Goal: Task Accomplishment & Management: Complete application form

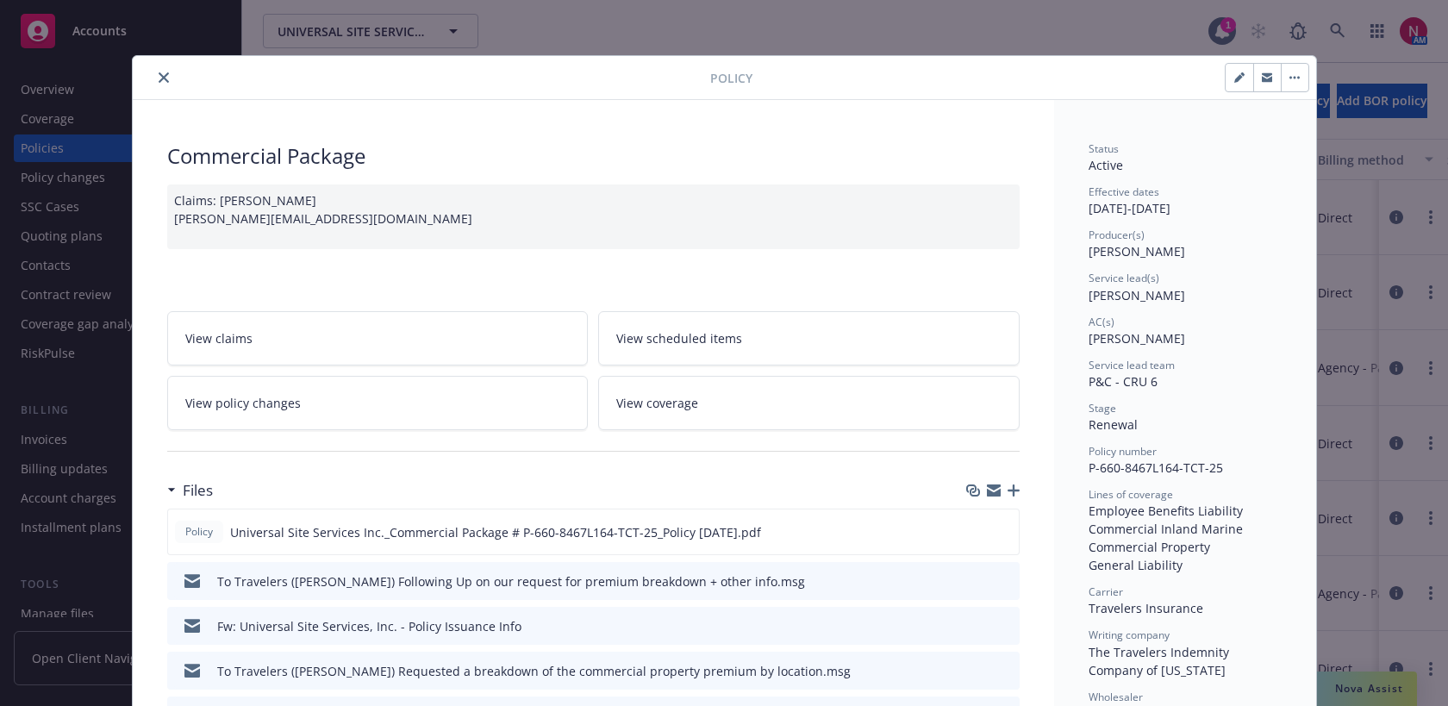
click at [159, 79] on icon "close" at bounding box center [164, 77] width 10 height 10
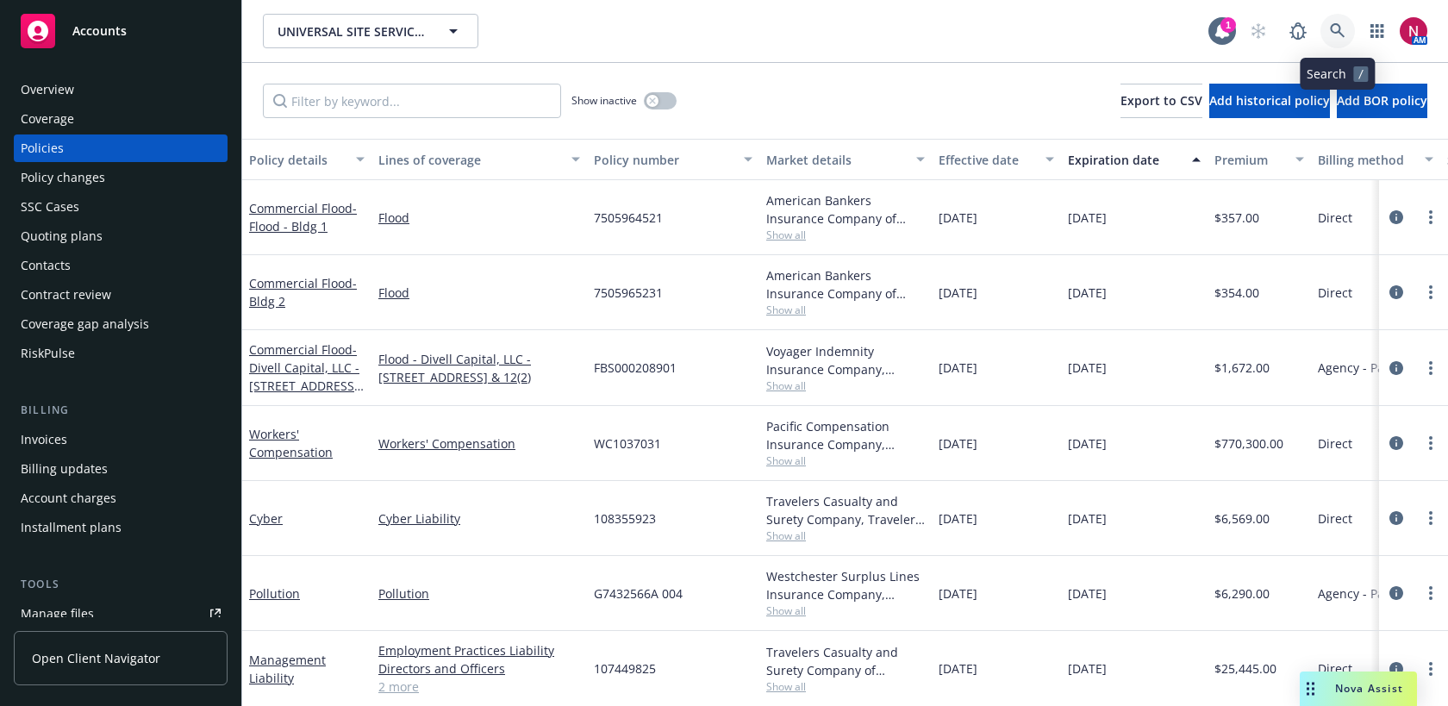
click at [1351, 28] on link at bounding box center [1338, 31] width 34 height 34
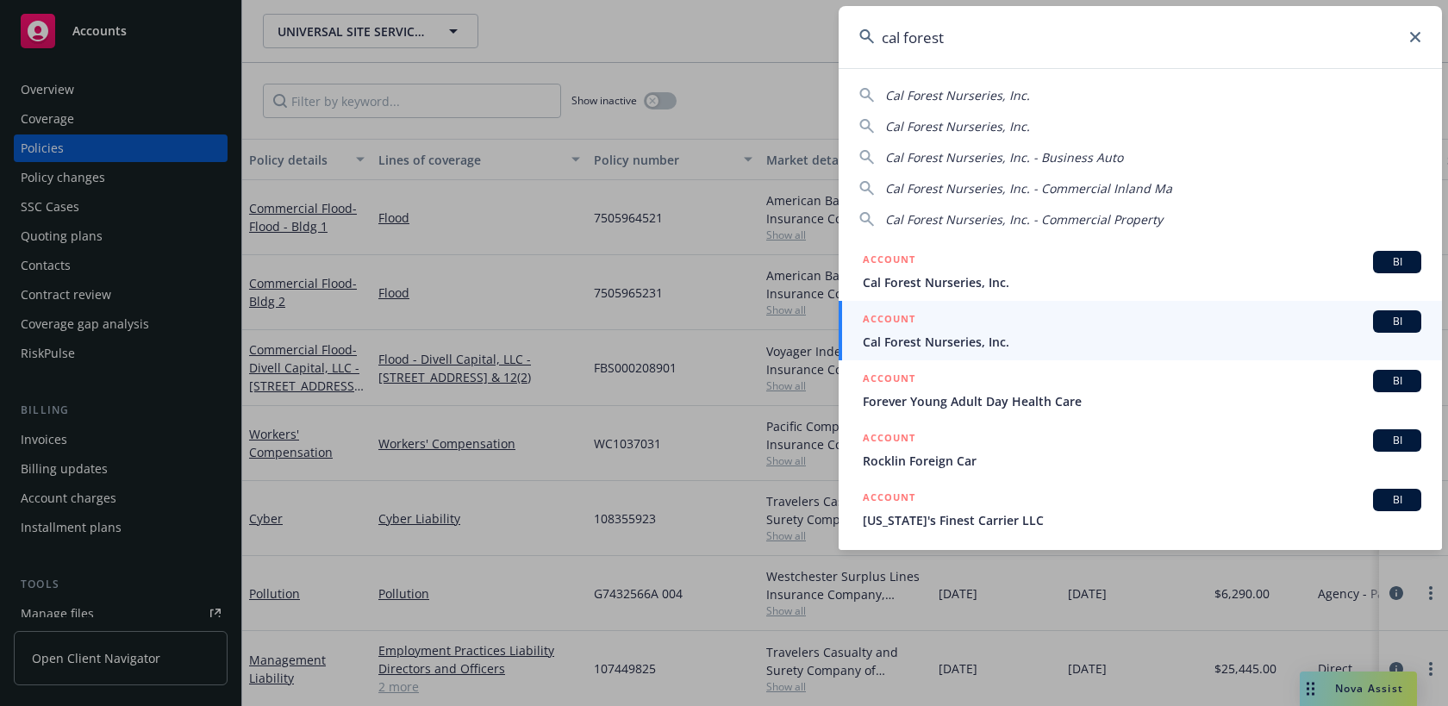
drag, startPoint x: 1041, startPoint y: 32, endPoint x: 746, endPoint y: 32, distance: 294.9
click at [746, 32] on div "cal forest Cal Forest Nurseries, Inc. Cal Forest Nurseries, Inc. Cal Forest Nur…" at bounding box center [724, 353] width 1448 height 706
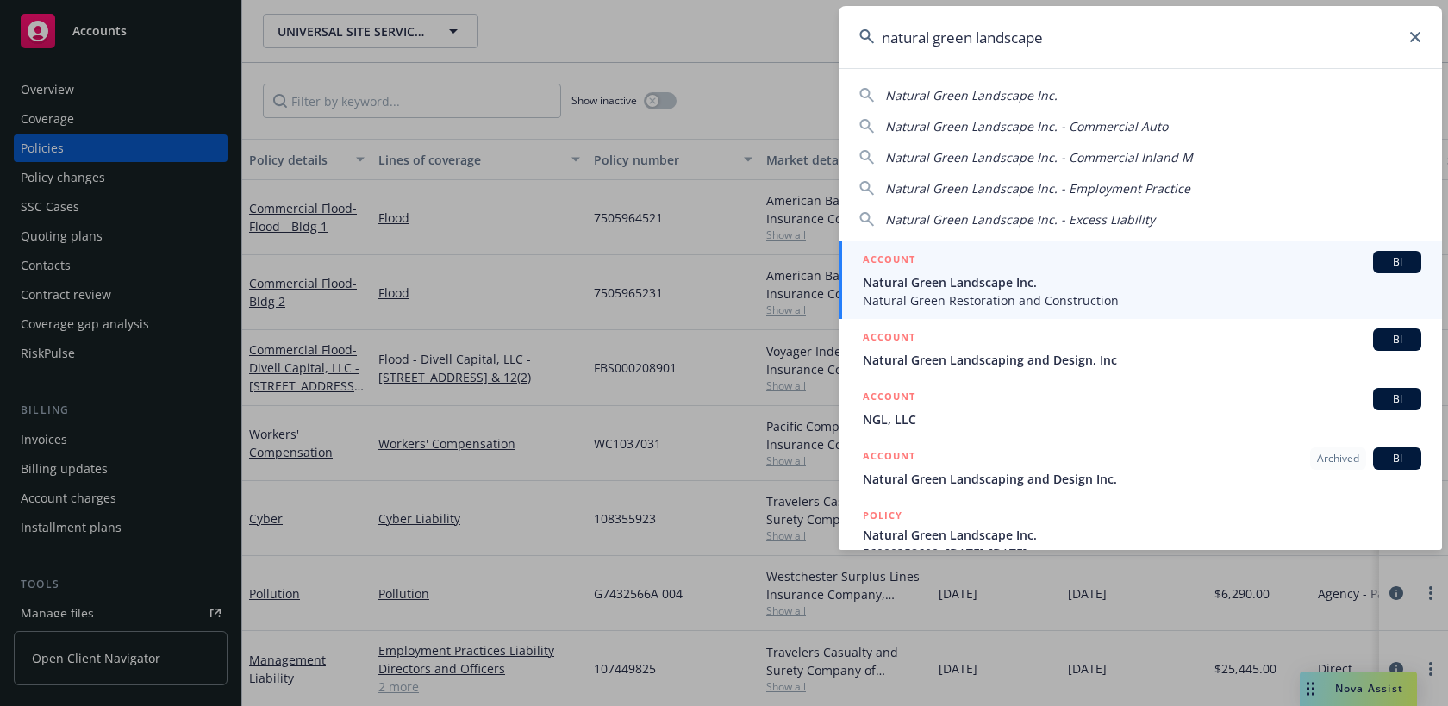
type input "natural green landscape"
click at [933, 292] on span "Natural Green Restoration and Construction" at bounding box center [1142, 300] width 559 height 18
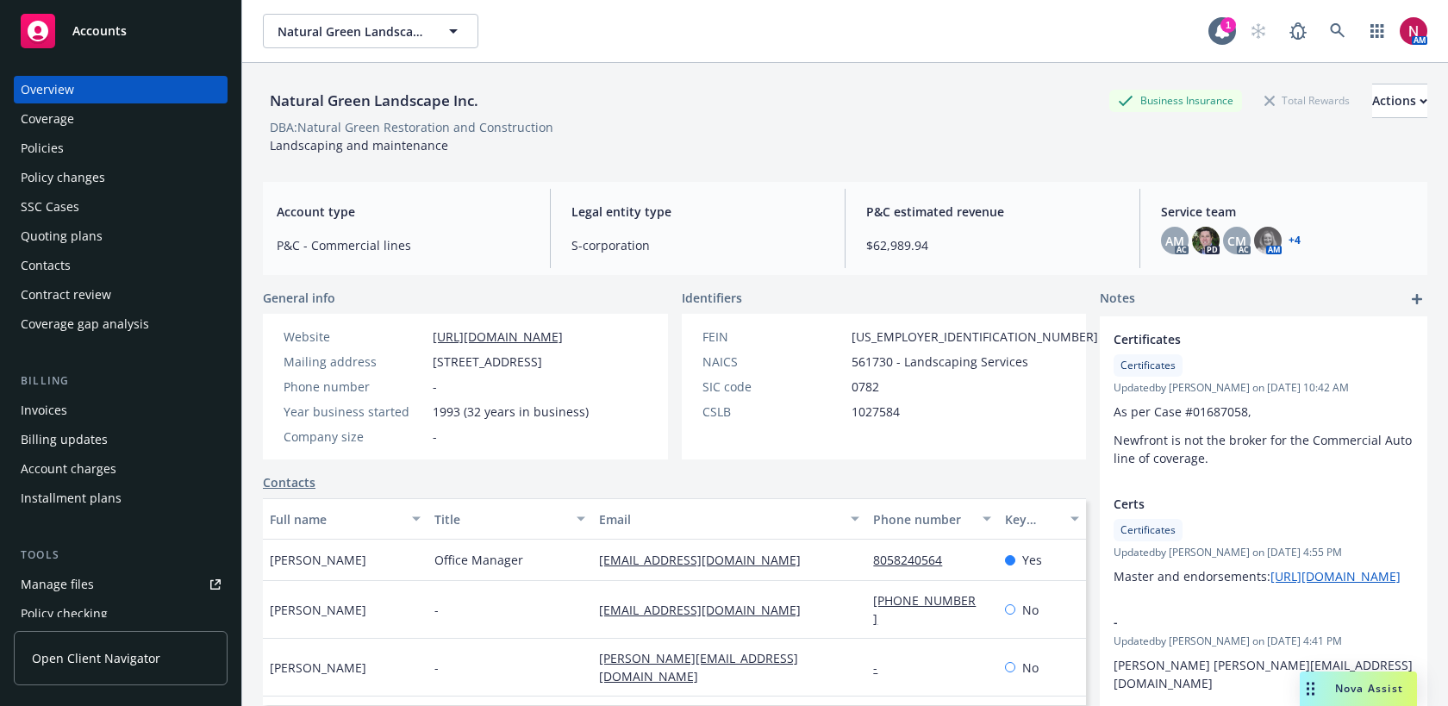
click at [93, 233] on div "Quoting plans" at bounding box center [62, 236] width 82 height 28
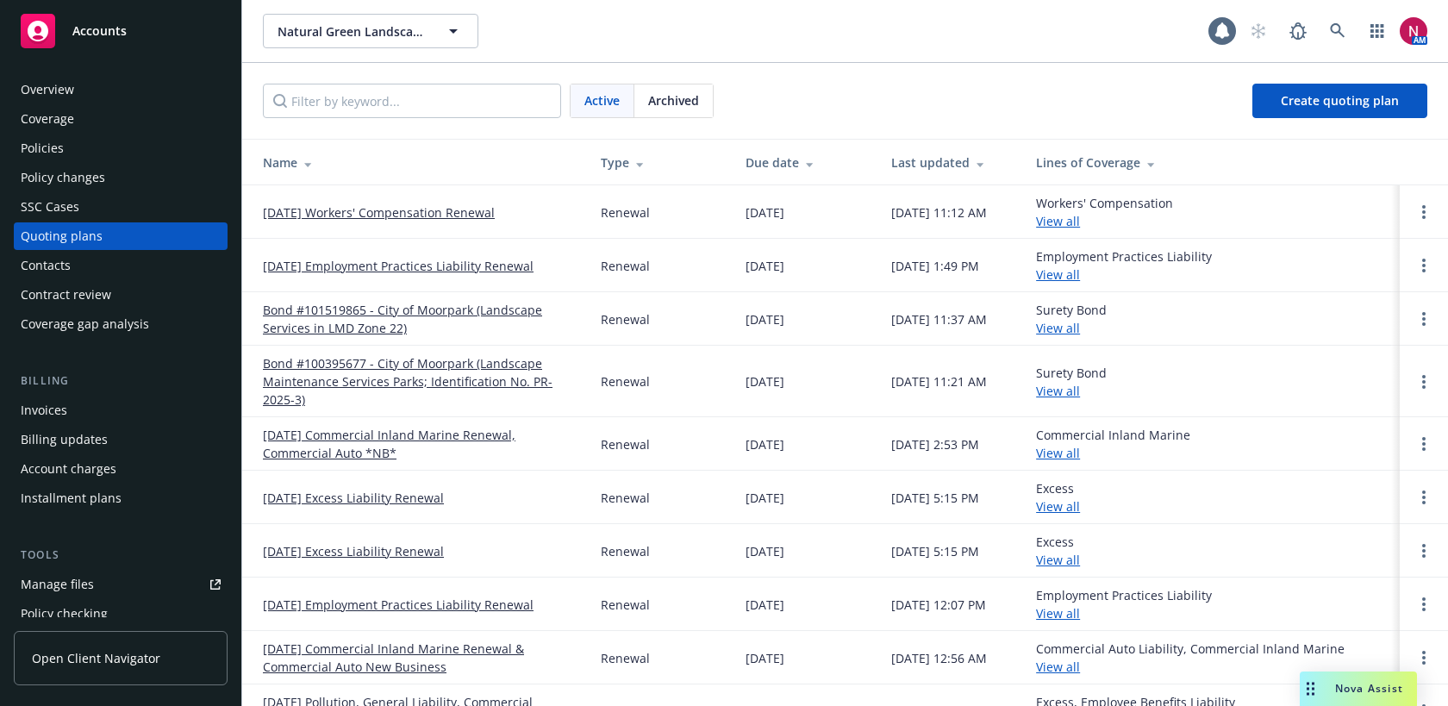
click at [375, 210] on link "[DATE] Workers' Compensation Renewal" at bounding box center [379, 212] width 232 height 18
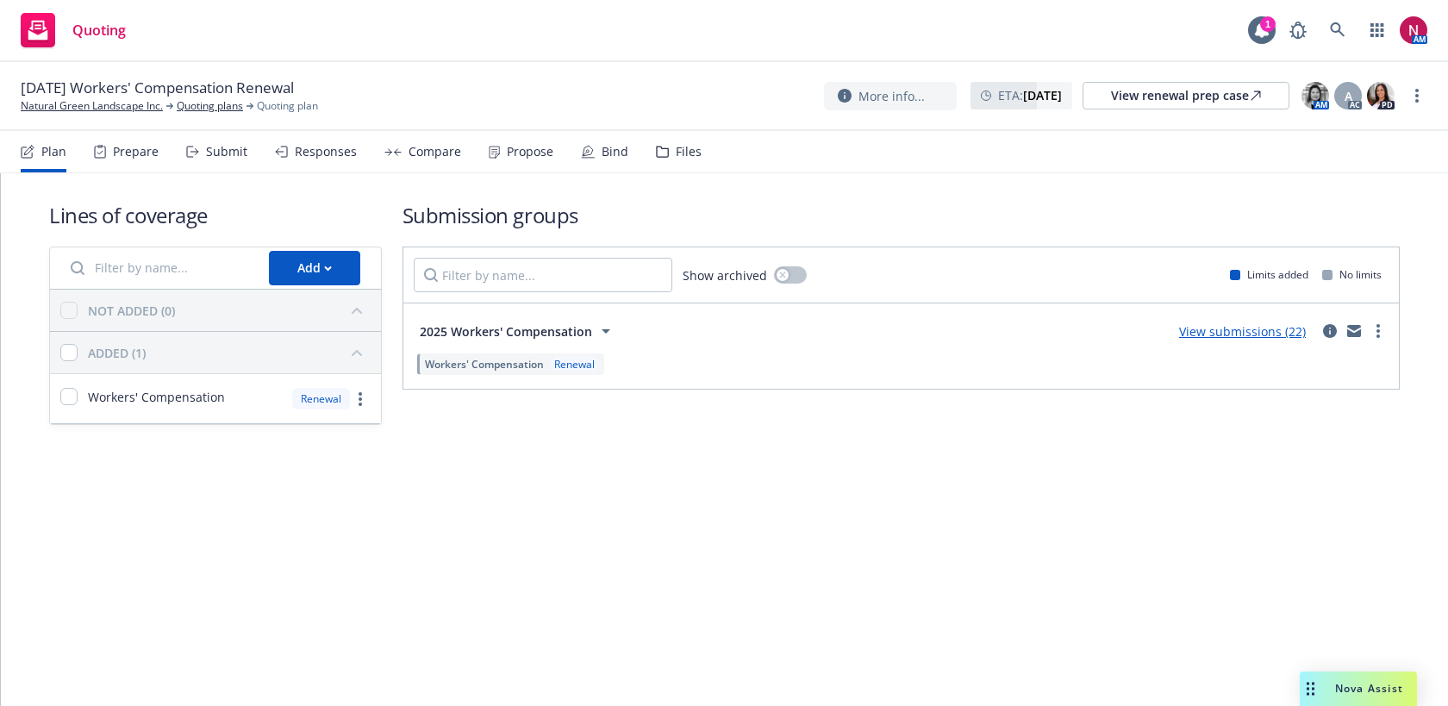
click at [219, 158] on div "Submit" at bounding box center [226, 152] width 41 height 14
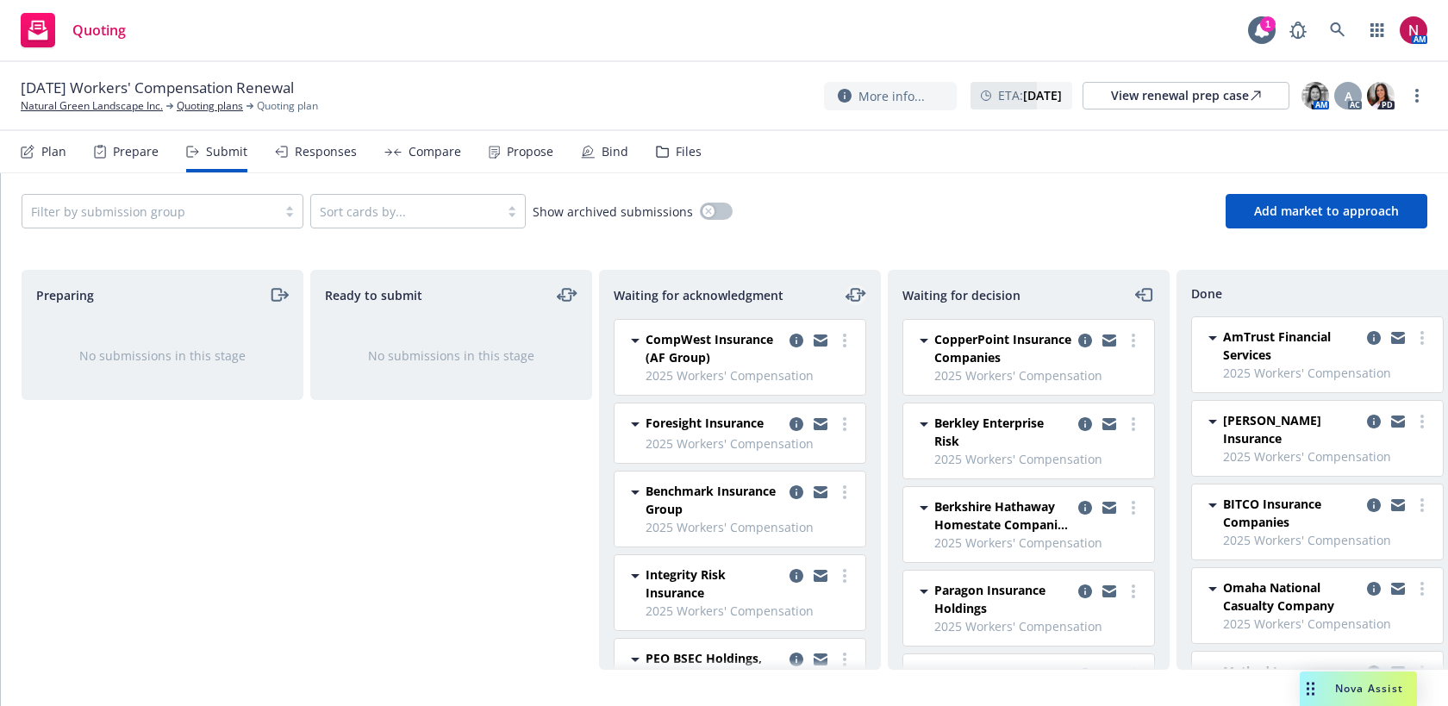
click at [849, 304] on icon "moveLeftRight" at bounding box center [856, 295] width 21 height 21
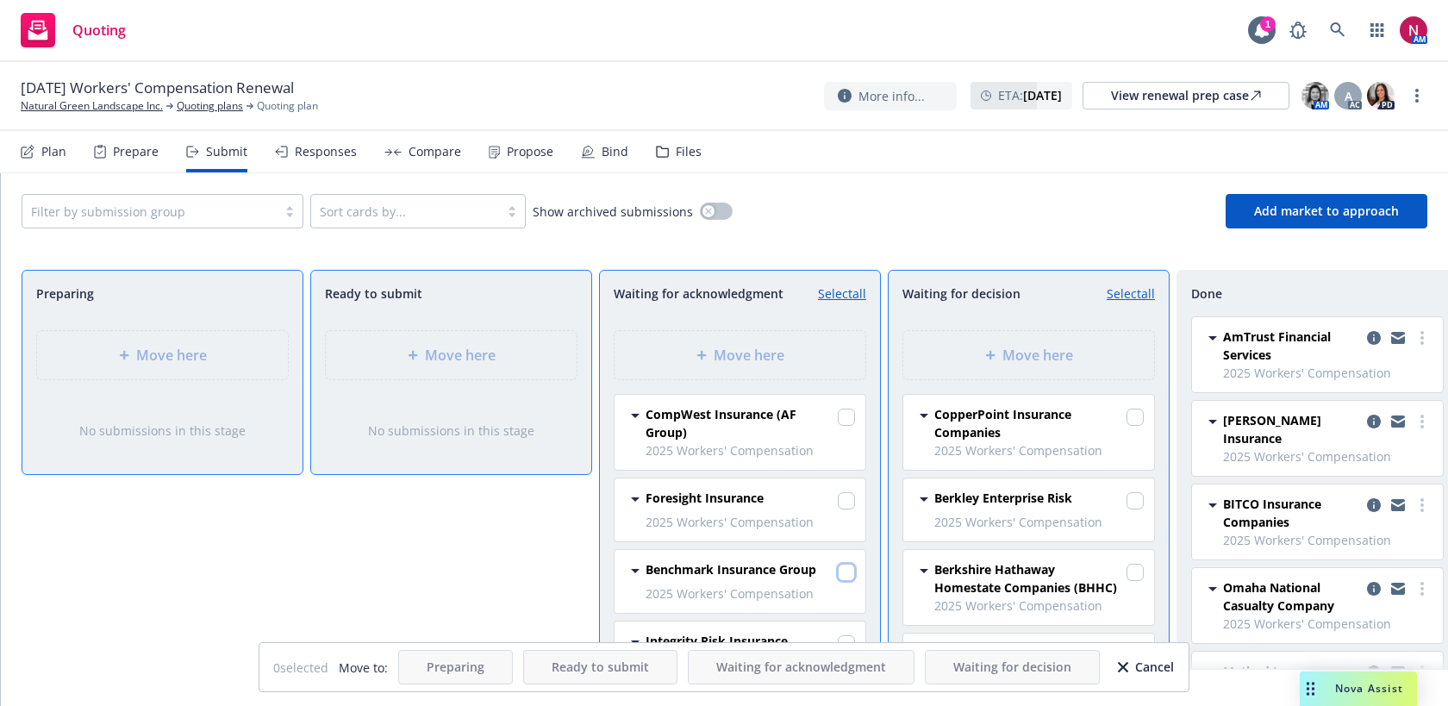
click at [851, 571] on input "checkbox" at bounding box center [846, 572] width 17 height 17
checkbox input "true"
click at [980, 364] on div "Move here" at bounding box center [1028, 355] width 223 height 21
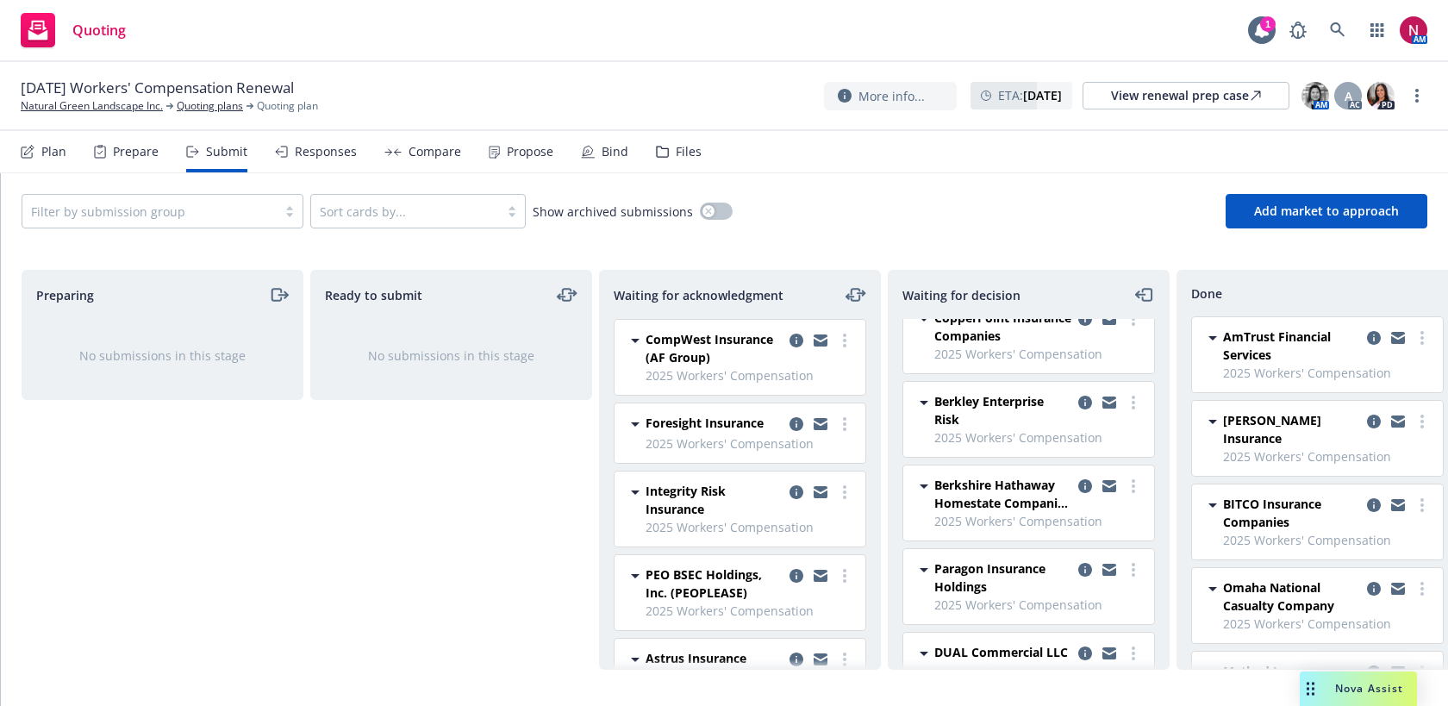
scroll to position [394, 0]
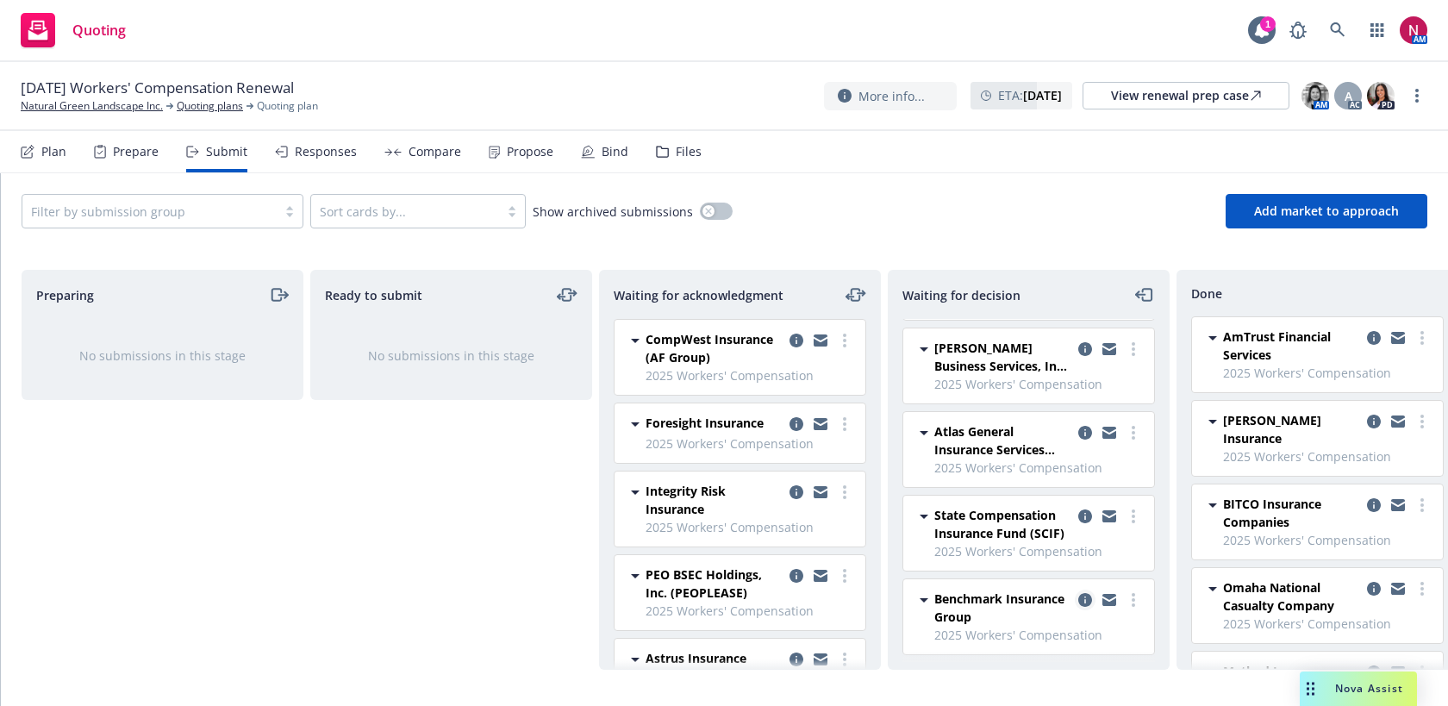
click at [1087, 600] on icon "copy logging email" at bounding box center [1086, 600] width 14 height 14
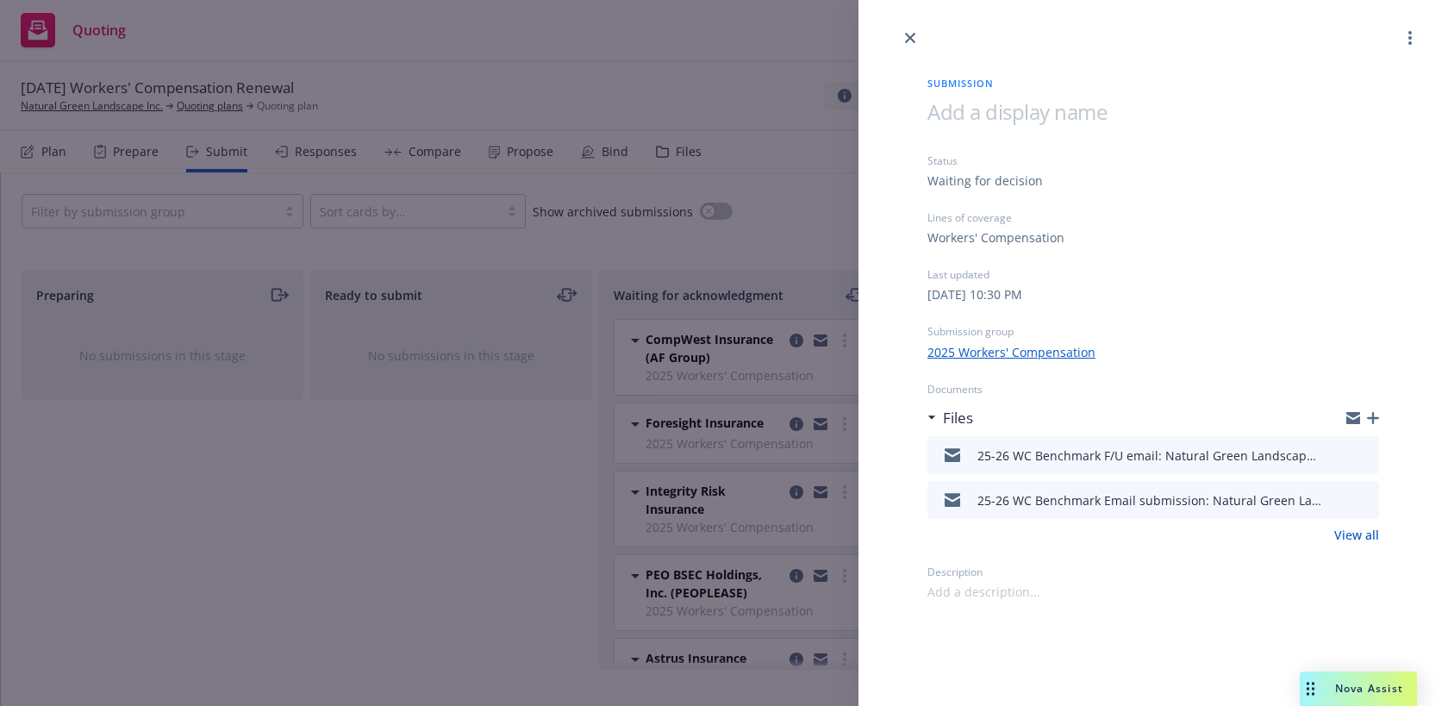
click at [984, 596] on span at bounding box center [984, 592] width 113 height 18
paste span
click at [1356, 418] on icon "button" at bounding box center [1354, 420] width 14 height 8
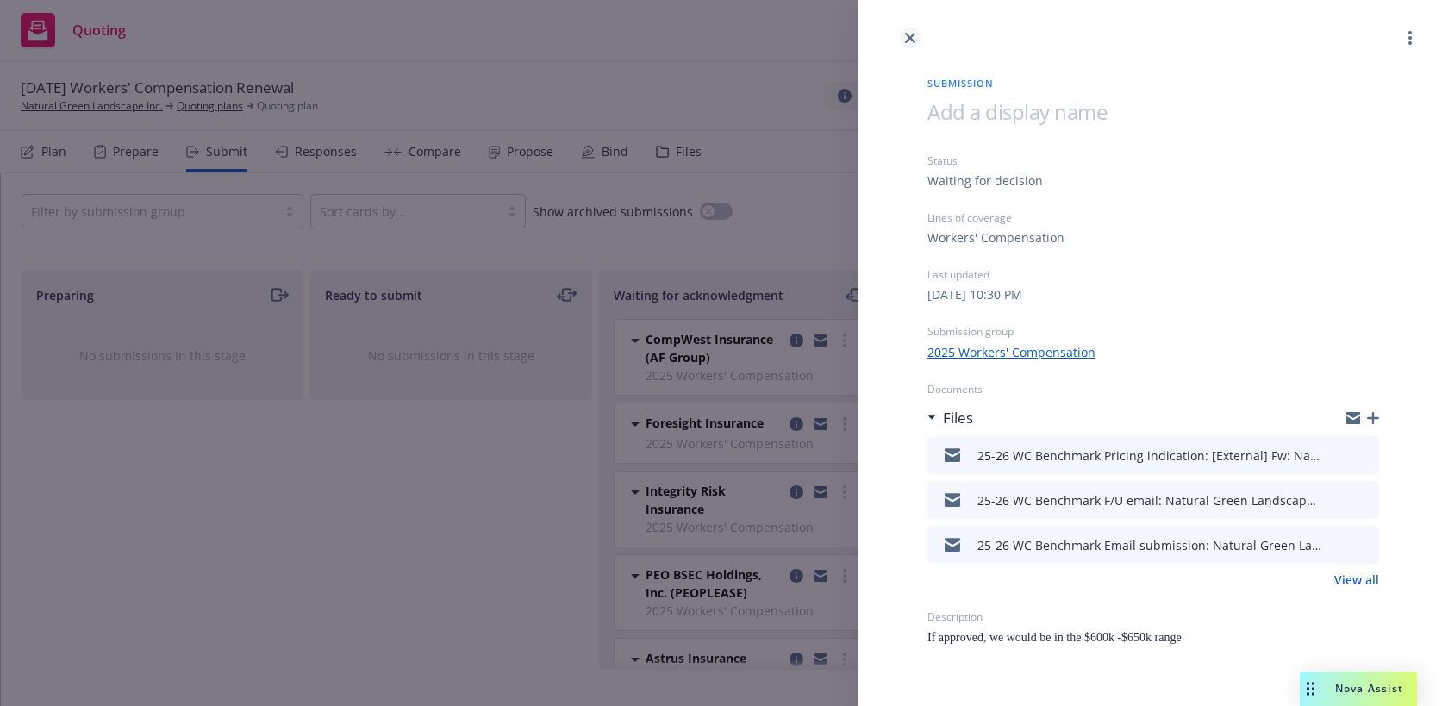
click at [909, 31] on link "close" at bounding box center [910, 38] width 21 height 21
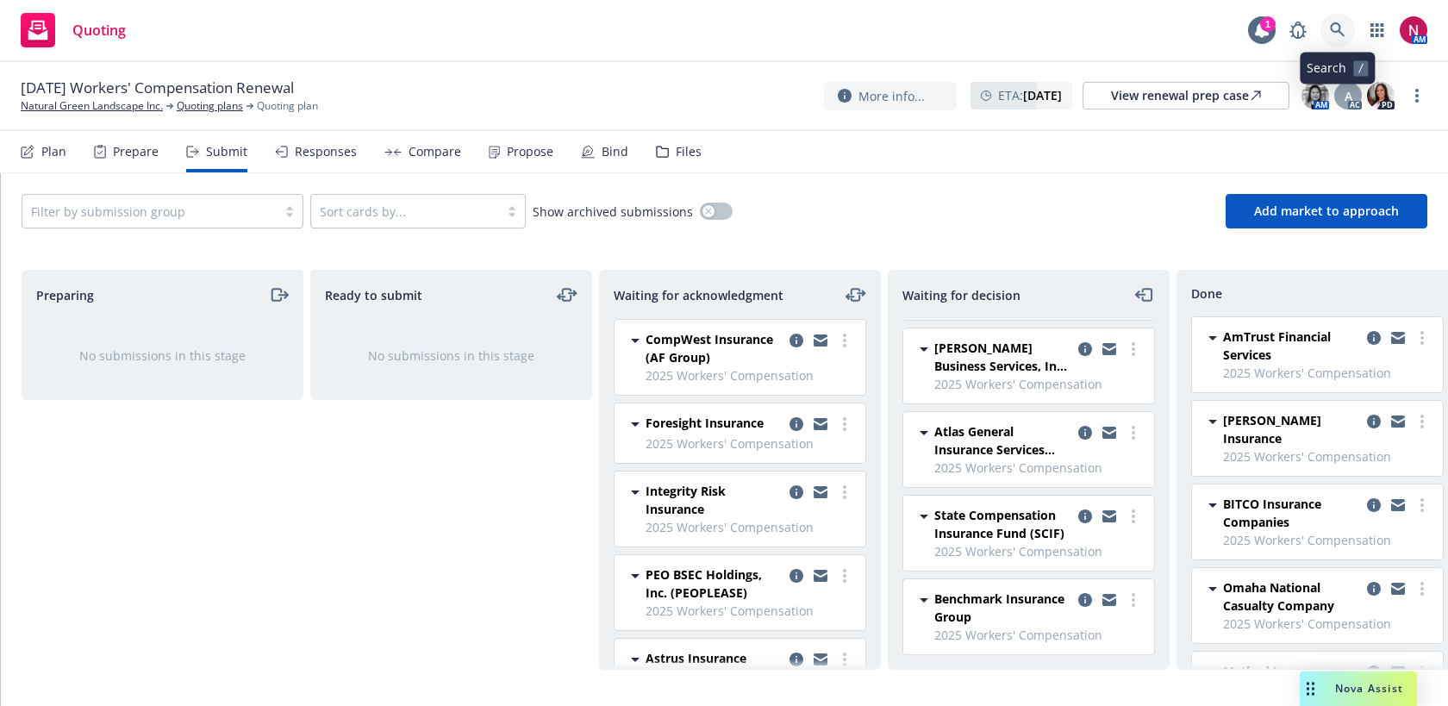
click at [1335, 38] on link at bounding box center [1338, 30] width 34 height 34
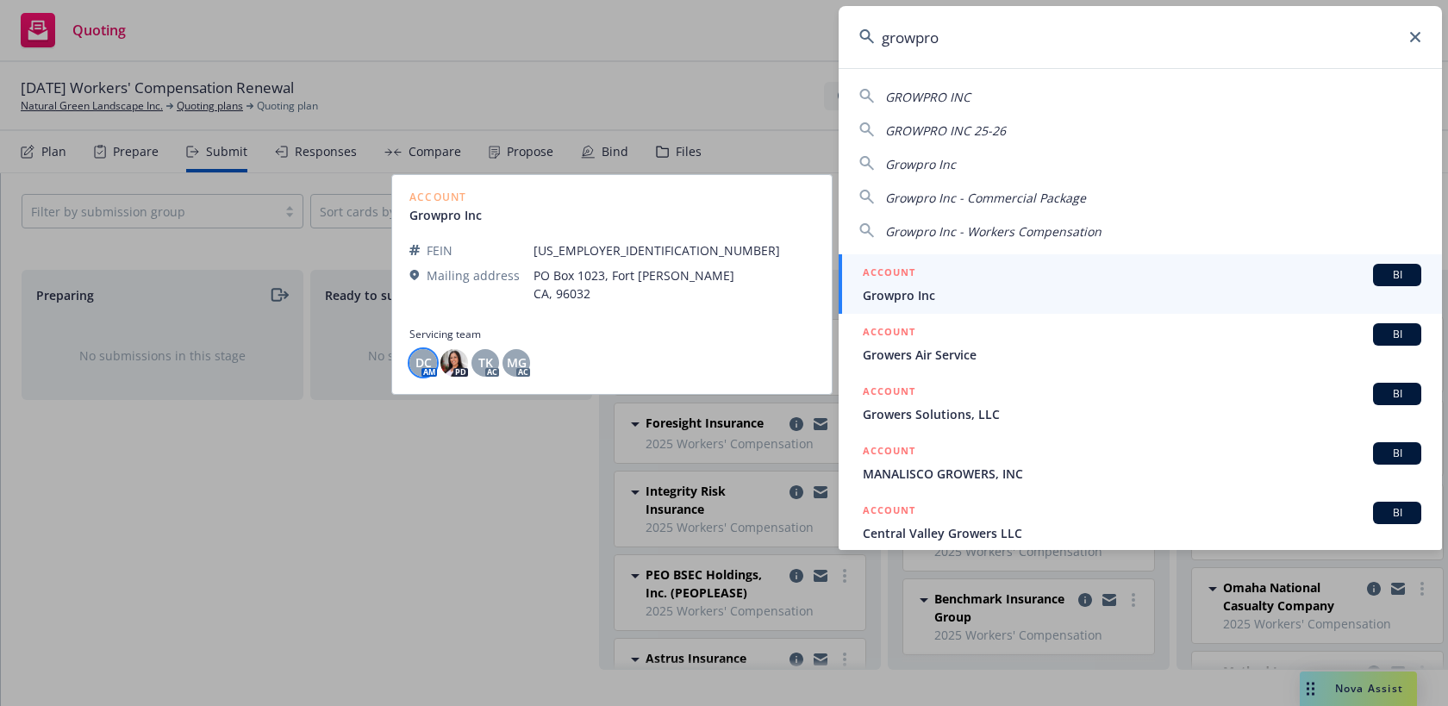
type input "growpro"
click at [422, 360] on span "DC" at bounding box center [424, 362] width 16 height 18
